Goal: Navigation & Orientation: Find specific page/section

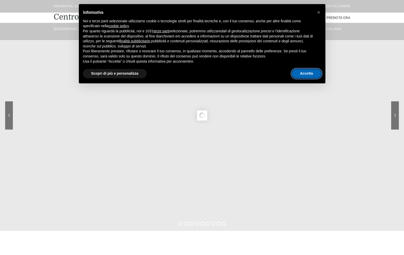
click at [306, 76] on button "Accetta" at bounding box center [307, 73] width 30 height 9
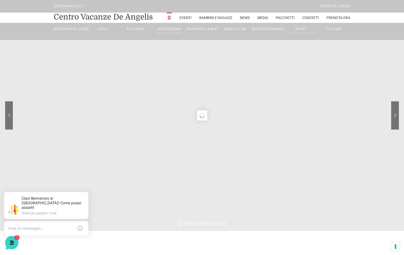
click at [203, 114] on sr7-prl at bounding box center [202, 116] width 10 height 10
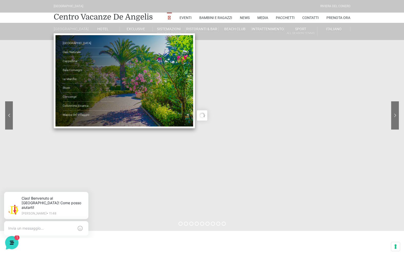
click at [67, 31] on link "[GEOGRAPHIC_DATA]" at bounding box center [70, 29] width 33 height 5
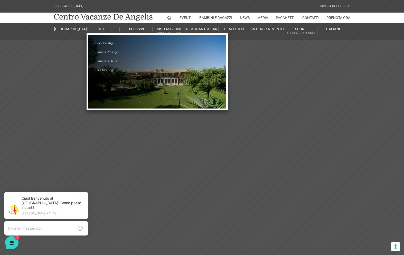
click at [100, 29] on link "Hotel" at bounding box center [103, 29] width 33 height 5
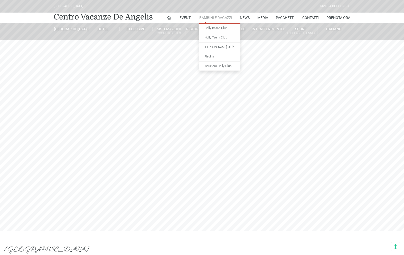
click at [210, 18] on link "Bambini e Ragazzi" at bounding box center [215, 18] width 33 height 10
click at [70, 8] on div "[GEOGRAPHIC_DATA]" at bounding box center [69, 6] width 30 height 5
drag, startPoint x: 52, startPoint y: 6, endPoint x: 94, endPoint y: 7, distance: 41.1
click at [94, 7] on div "Villaggio Hotel Resort Riviera Del Conero" at bounding box center [202, 6] width 301 height 13
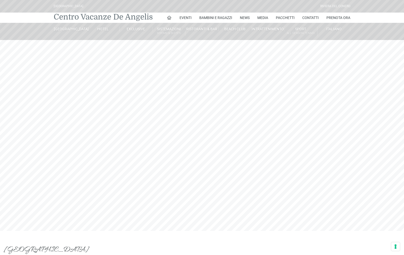
click at [71, 19] on link "Centro Vacanze De Angelis" at bounding box center [103, 17] width 99 height 10
